Goal: Transaction & Acquisition: Purchase product/service

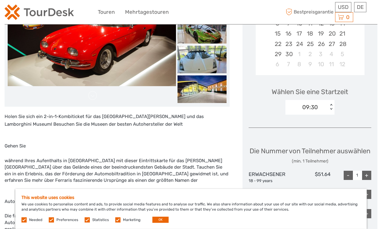
scroll to position [219, 0]
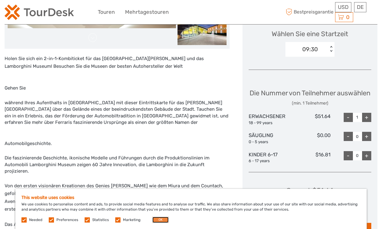
click at [156, 219] on button "OK" at bounding box center [160, 220] width 16 height 6
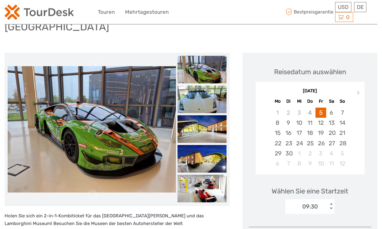
scroll to position [63, 0]
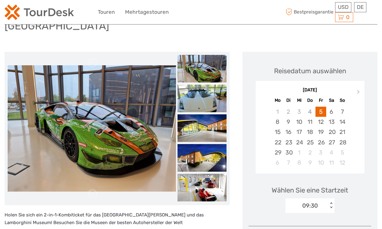
click at [133, 137] on img at bounding box center [92, 128] width 168 height 126
click at [151, 139] on img at bounding box center [92, 128] width 168 height 126
click at [195, 89] on img at bounding box center [201, 99] width 49 height 28
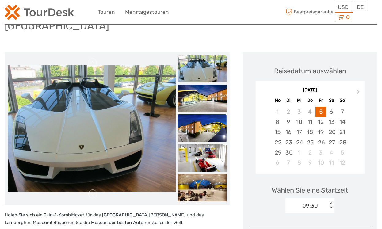
click at [198, 114] on img at bounding box center [201, 128] width 49 height 28
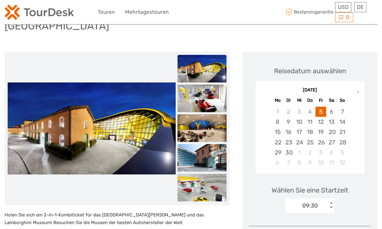
click at [198, 144] on img at bounding box center [201, 158] width 49 height 28
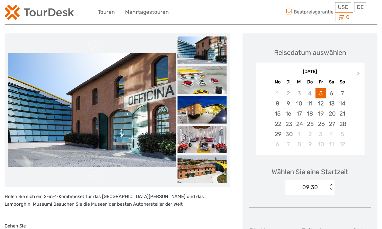
scroll to position [94, 0]
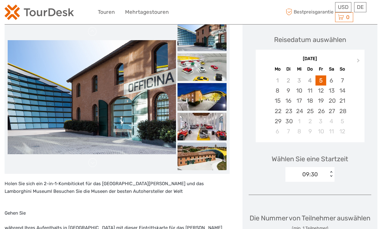
click at [198, 143] on img at bounding box center [201, 157] width 49 height 28
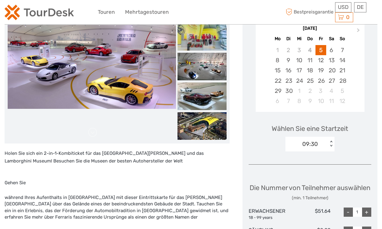
scroll to position [125, 0]
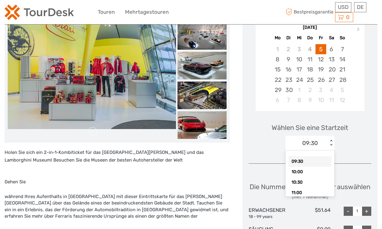
click at [333, 140] on div "< >" at bounding box center [331, 143] width 5 height 6
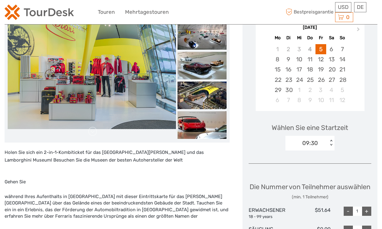
click at [333, 140] on div "< >" at bounding box center [331, 143] width 5 height 6
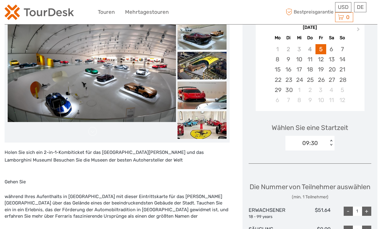
click at [372, 165] on div "Reisedatum auswählen Next Month September 2025 Mo Di Mi Do Fr Sa So 1 2 3 4 5 6…" at bounding box center [309, 161] width 135 height 344
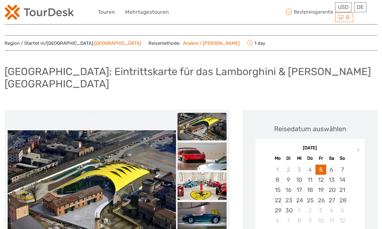
scroll to position [0, 0]
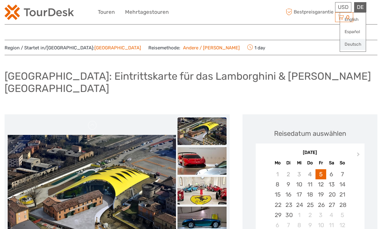
click at [355, 44] on link "Deutsch" at bounding box center [353, 44] width 26 height 11
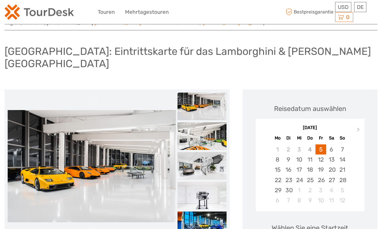
scroll to position [23, 0]
